Goal: Complete application form

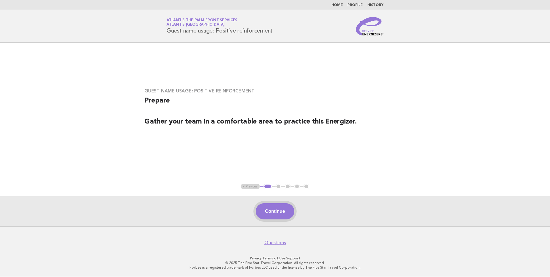
click at [277, 206] on button "Continue" at bounding box center [275, 211] width 38 height 16
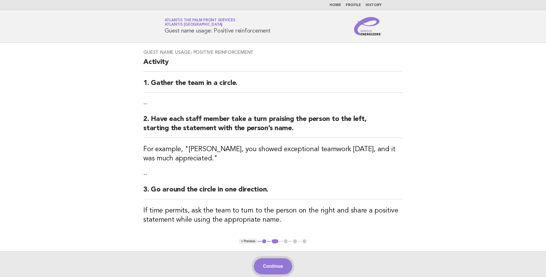
click at [268, 261] on button "Continue" at bounding box center [273, 266] width 38 height 16
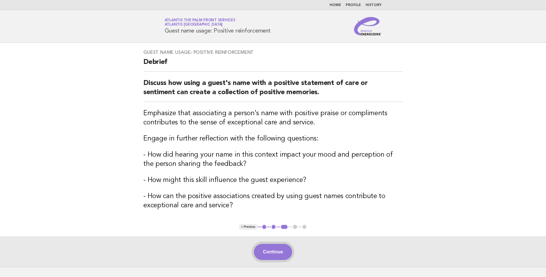
click at [281, 249] on button "Continue" at bounding box center [273, 252] width 38 height 16
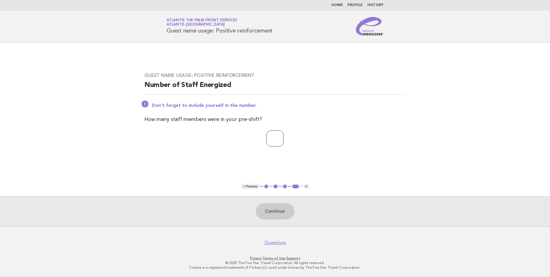
drag, startPoint x: 294, startPoint y: 168, endPoint x: 268, endPoint y: 115, distance: 58.8
click at [294, 166] on main "Guest name usage: Positive reinforcement Number of Staff Energized Don't forget…" at bounding box center [275, 135] width 550 height 184
type input "*"
click at [280, 206] on button "Continue" at bounding box center [275, 211] width 38 height 16
